Goal: Find specific page/section: Find specific page/section

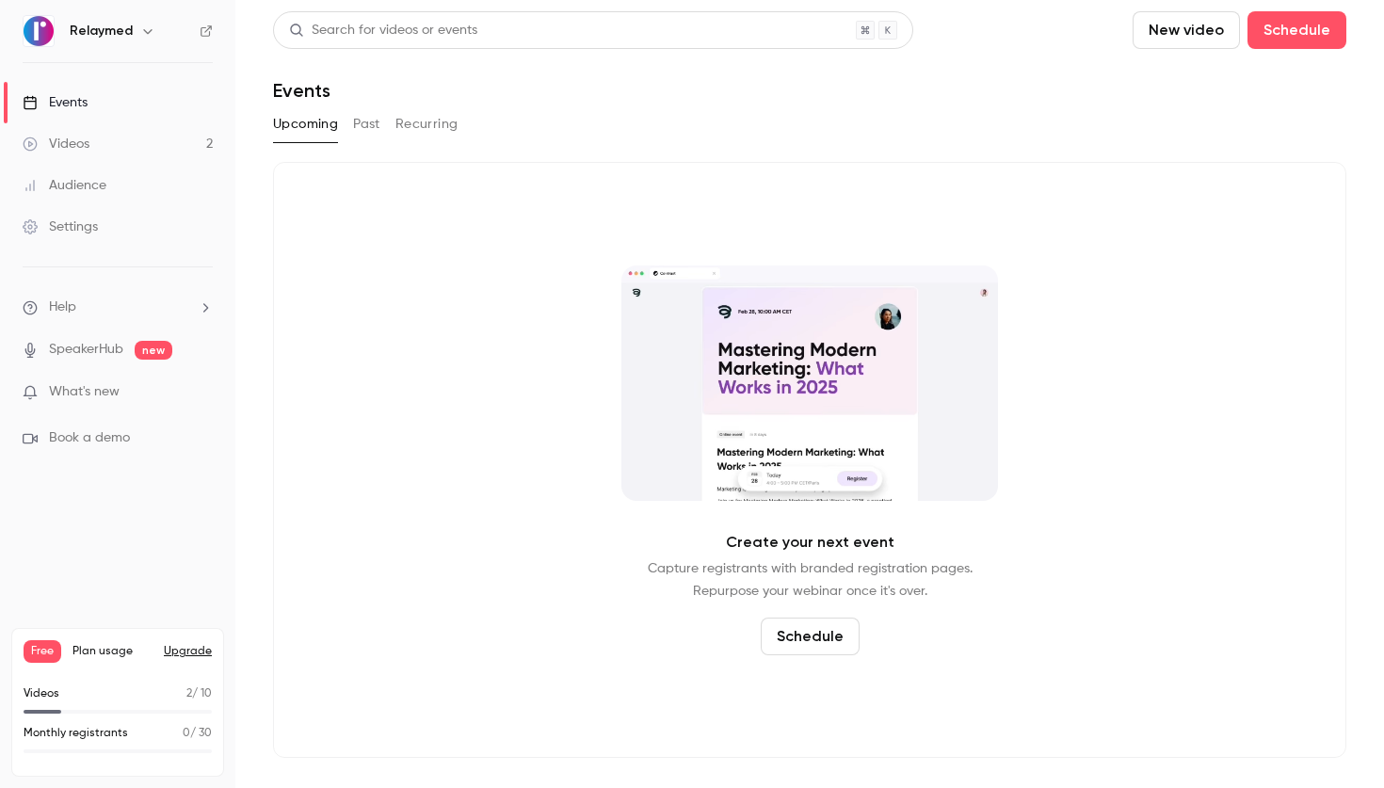
click at [76, 186] on div "Audience" at bounding box center [65, 185] width 84 height 19
